Goal: Find specific page/section: Find specific page/section

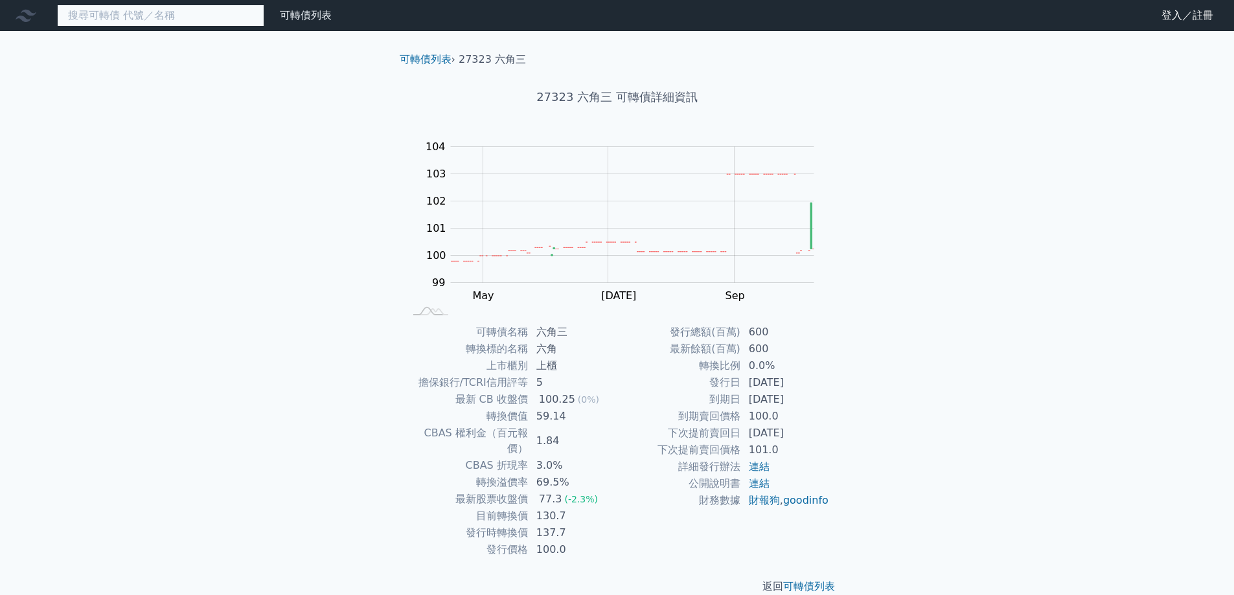
click at [159, 8] on input at bounding box center [160, 16] width 207 height 22
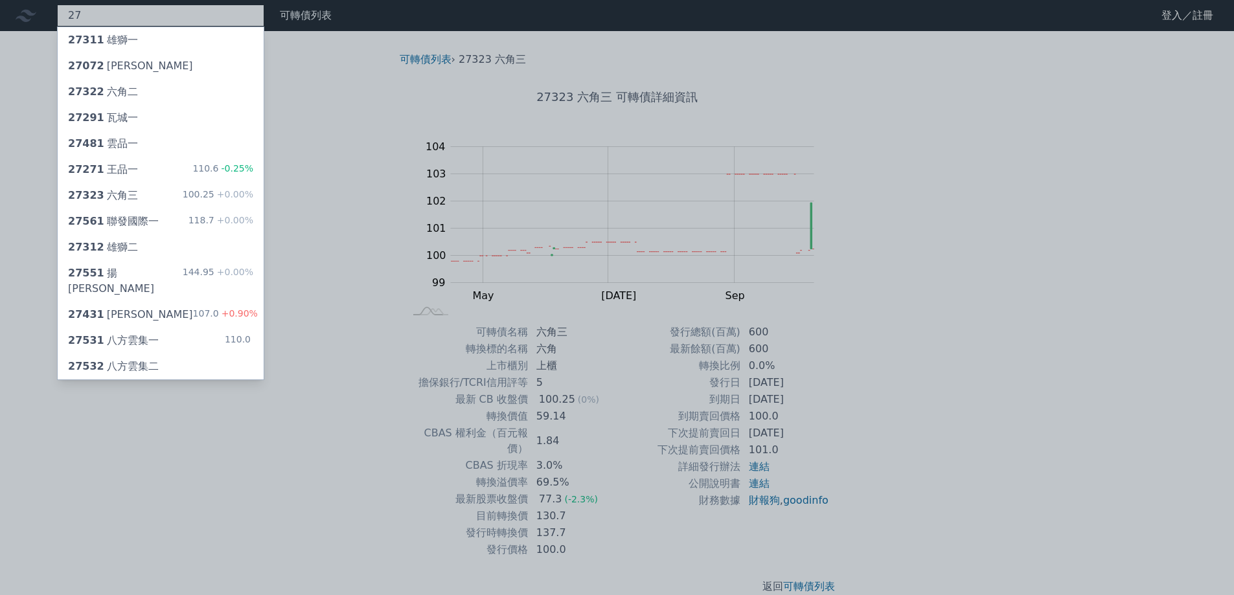
type input "2"
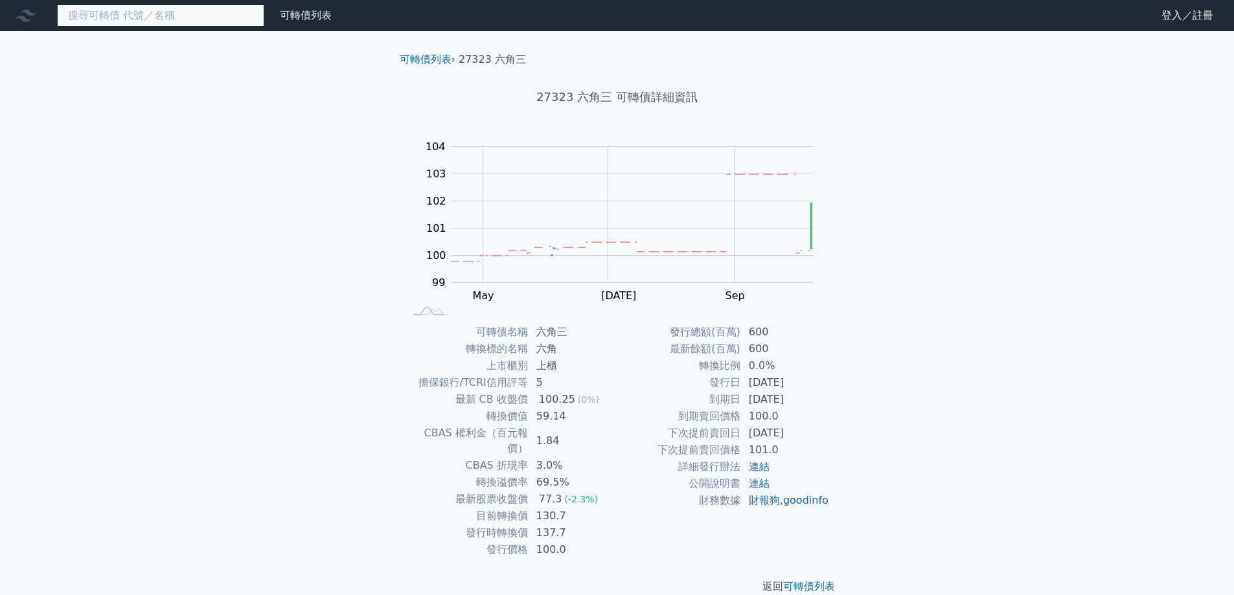
type input "j"
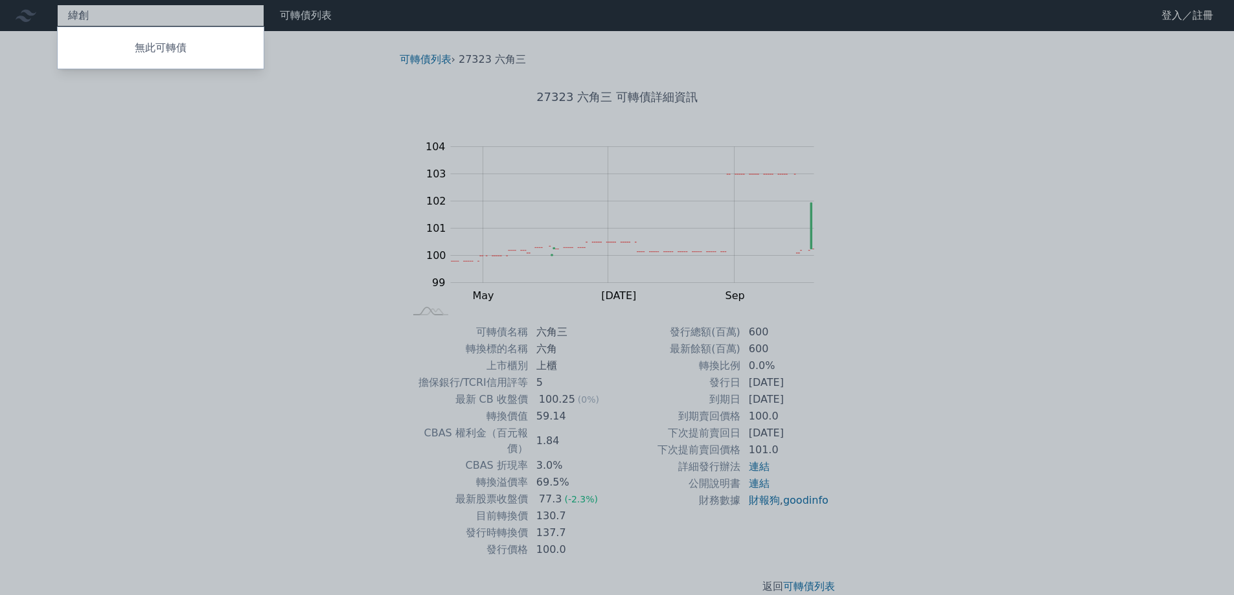
type input "緯創"
